Goal: Check status: Check status

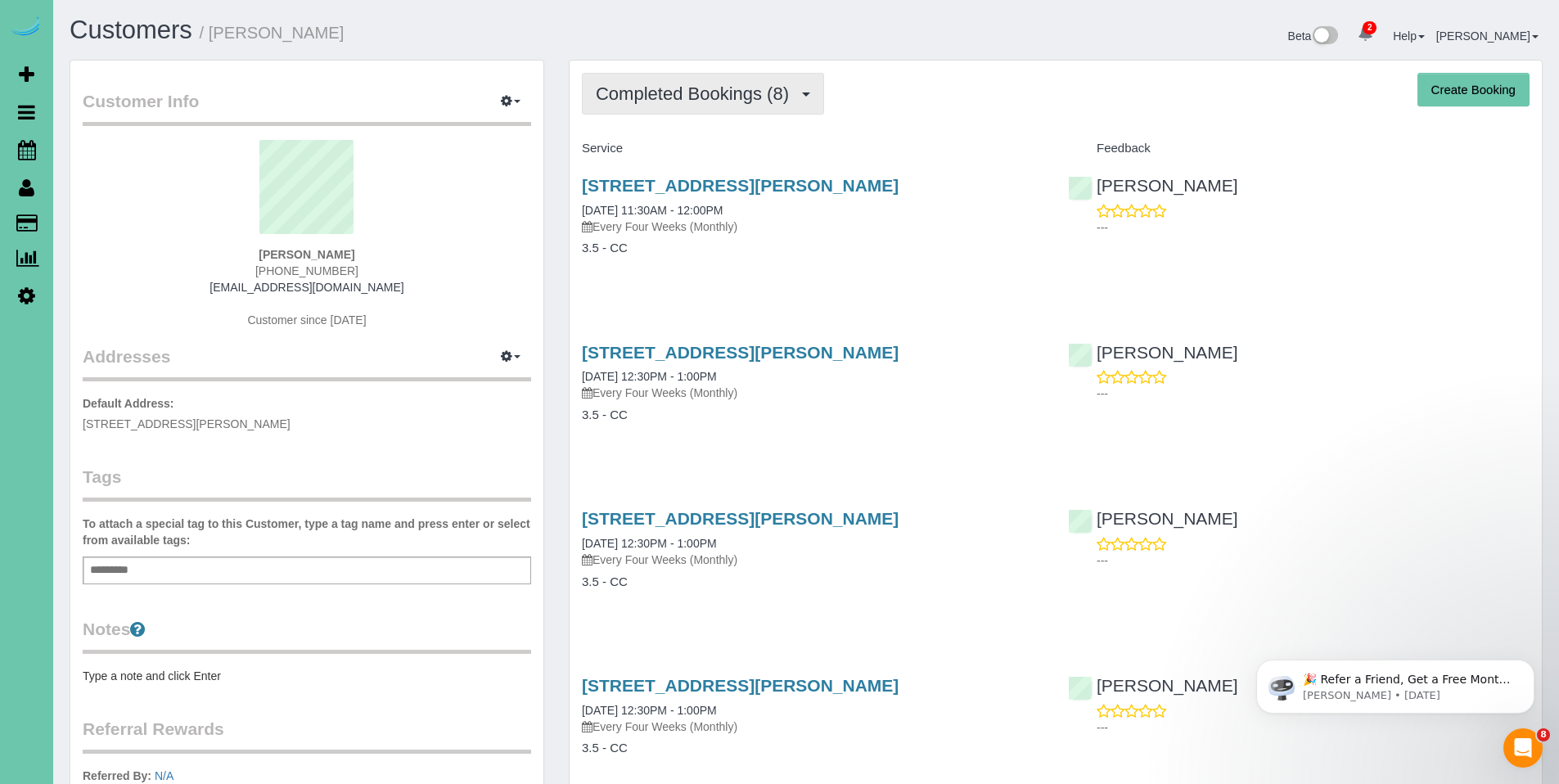
click at [676, 97] on span "Completed Bookings (8)" at bounding box center [697, 94] width 202 height 21
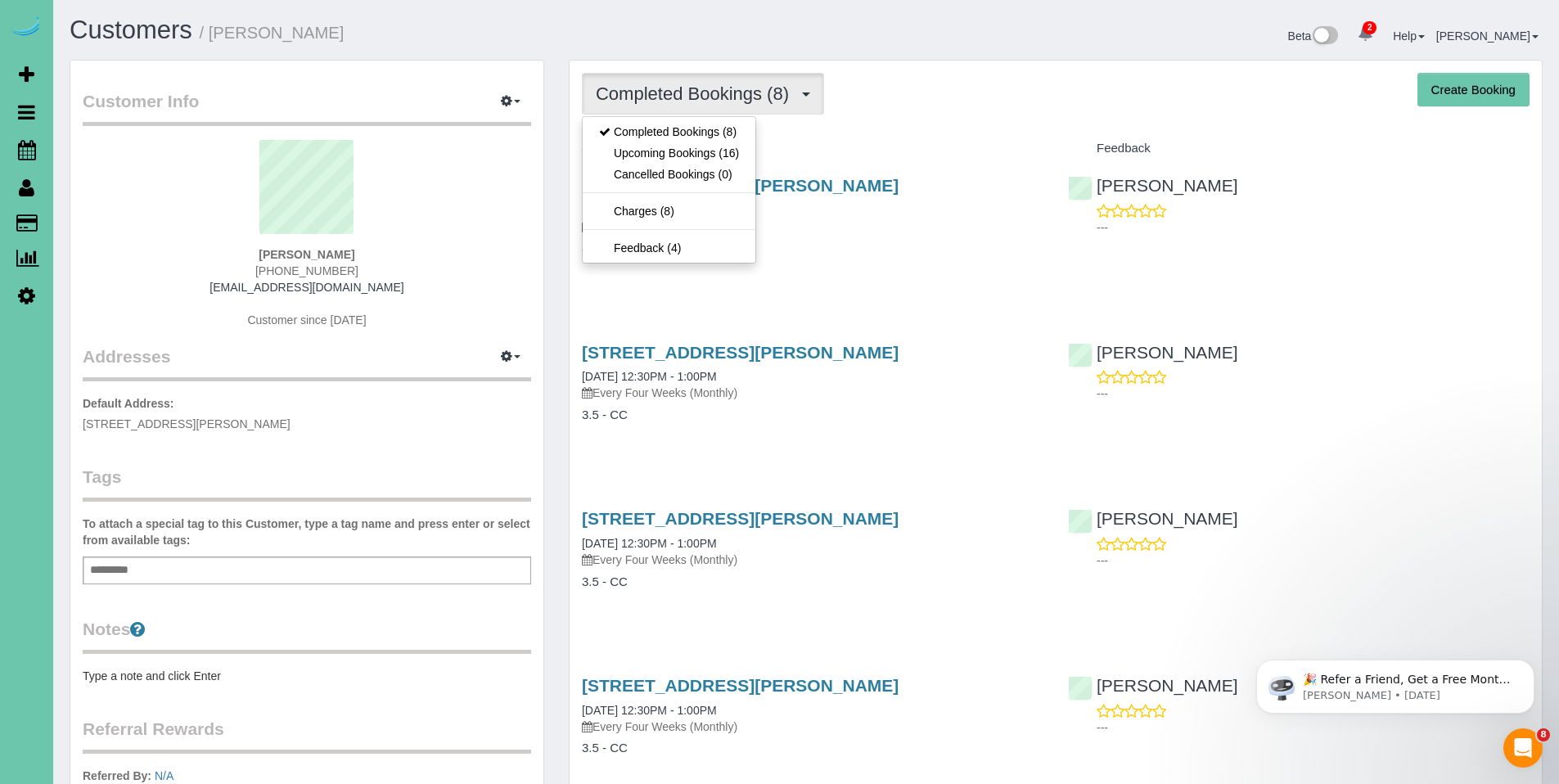
click at [974, 106] on div "Completed Bookings (8) Completed Bookings (8) Upcoming Bookings (16) Cancelled …" at bounding box center [1056, 94] width 948 height 41
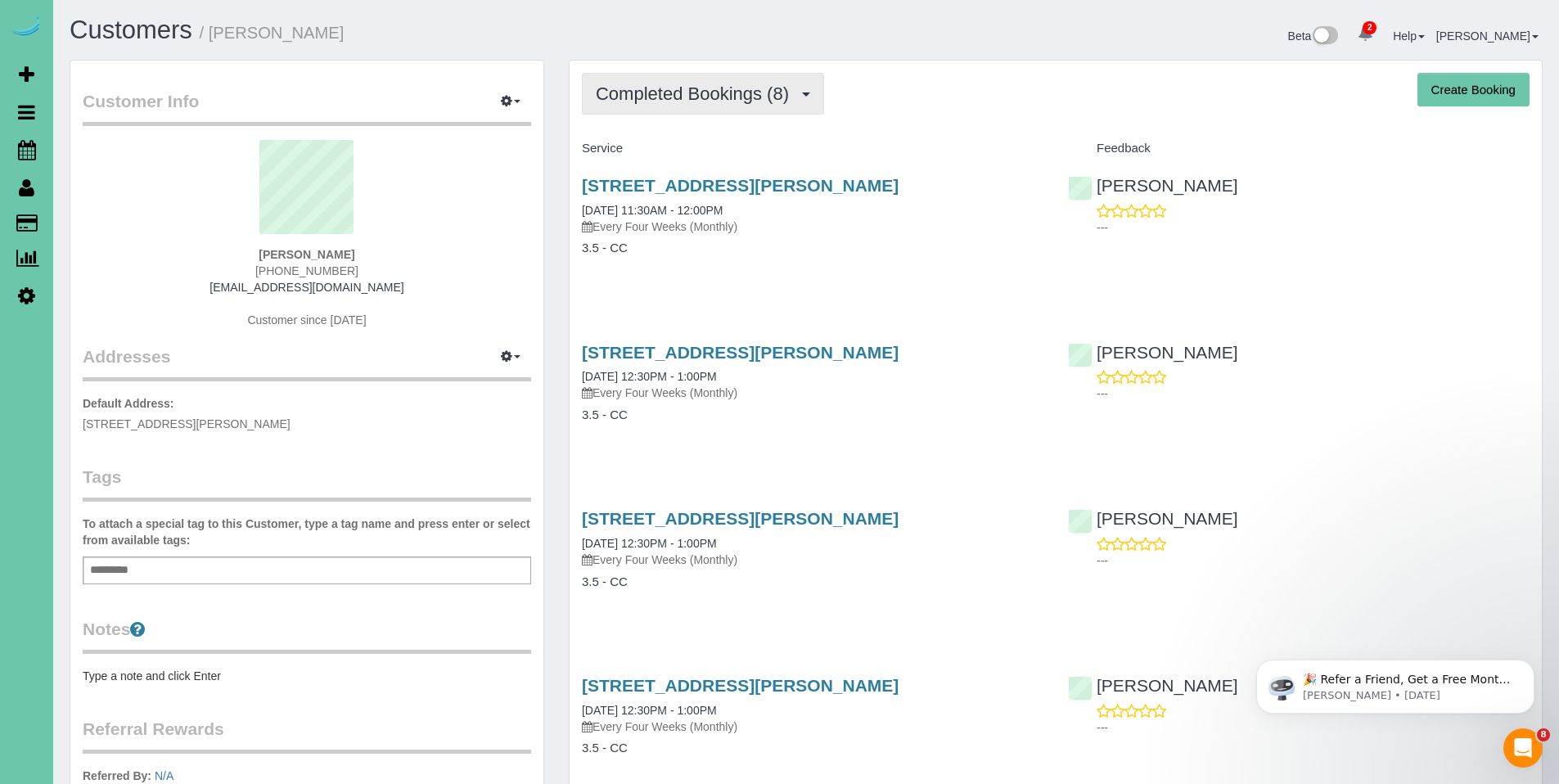
click at [685, 113] on button "Completed Bookings (8)" at bounding box center [703, 94] width 242 height 41
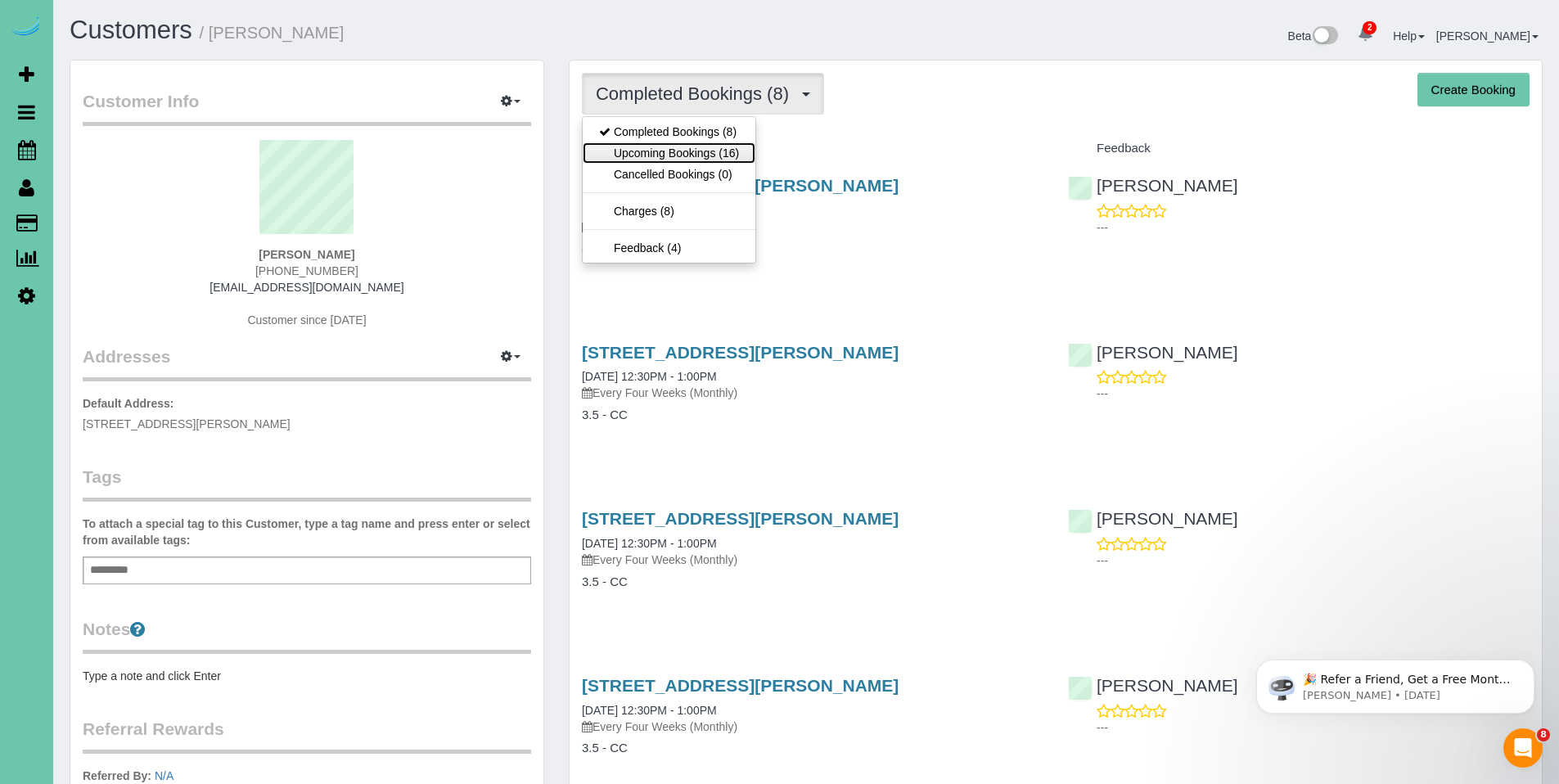
click at [678, 149] on link "Upcoming Bookings (16)" at bounding box center [669, 153] width 172 height 22
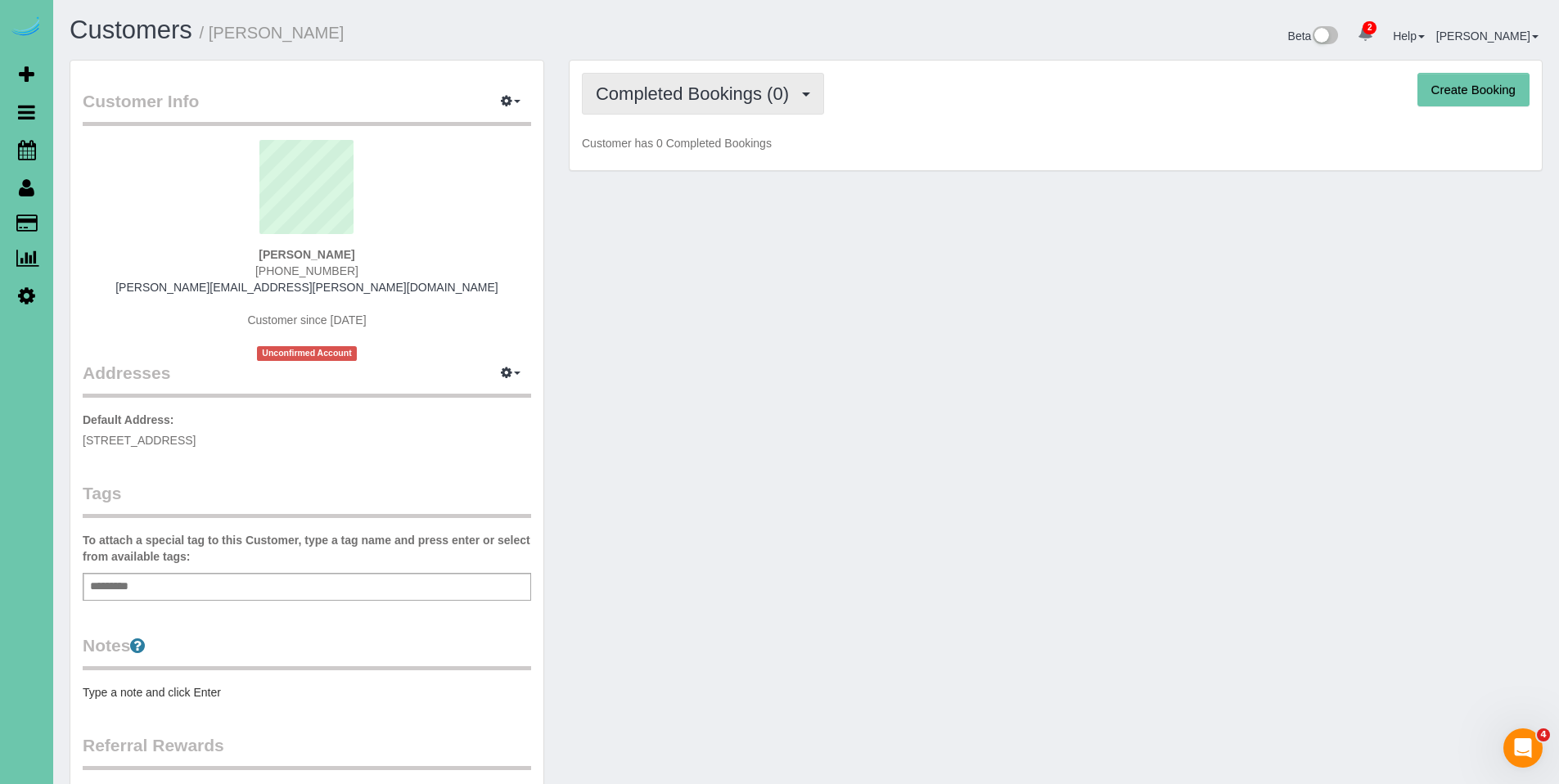
click at [704, 108] on button "Completed Bookings (0)" at bounding box center [703, 94] width 242 height 41
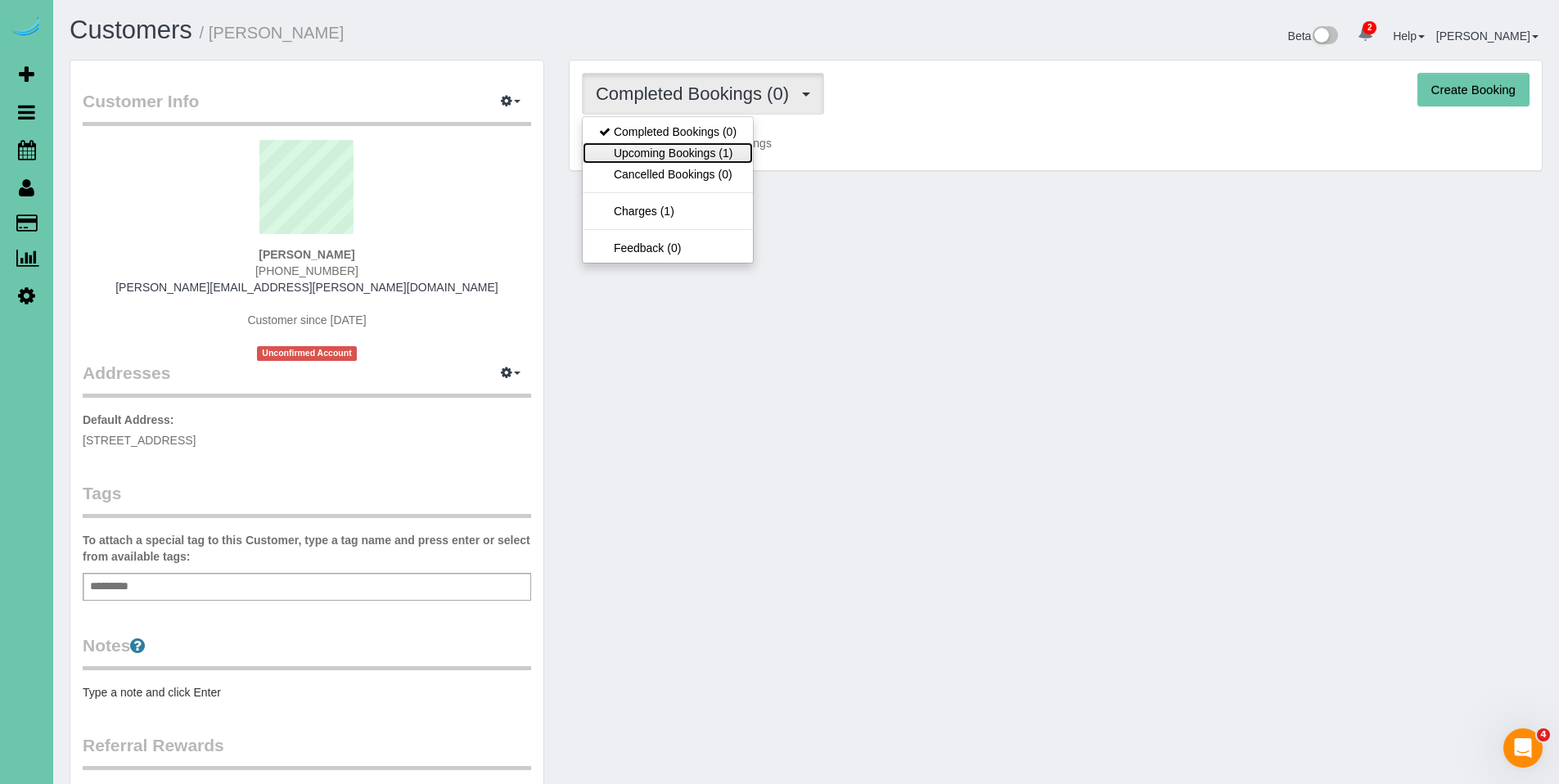
click at [691, 145] on link "Upcoming Bookings (1)" at bounding box center [668, 153] width 170 height 22
